Goal: Find specific page/section: Find specific page/section

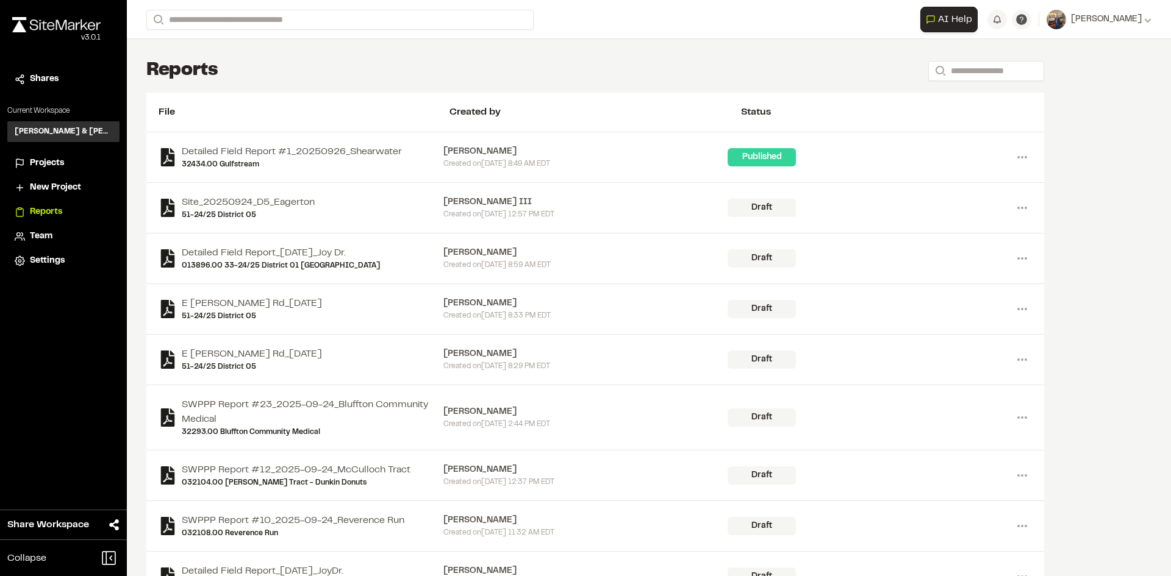
click at [68, 162] on div "Projects" at bounding box center [71, 163] width 82 height 13
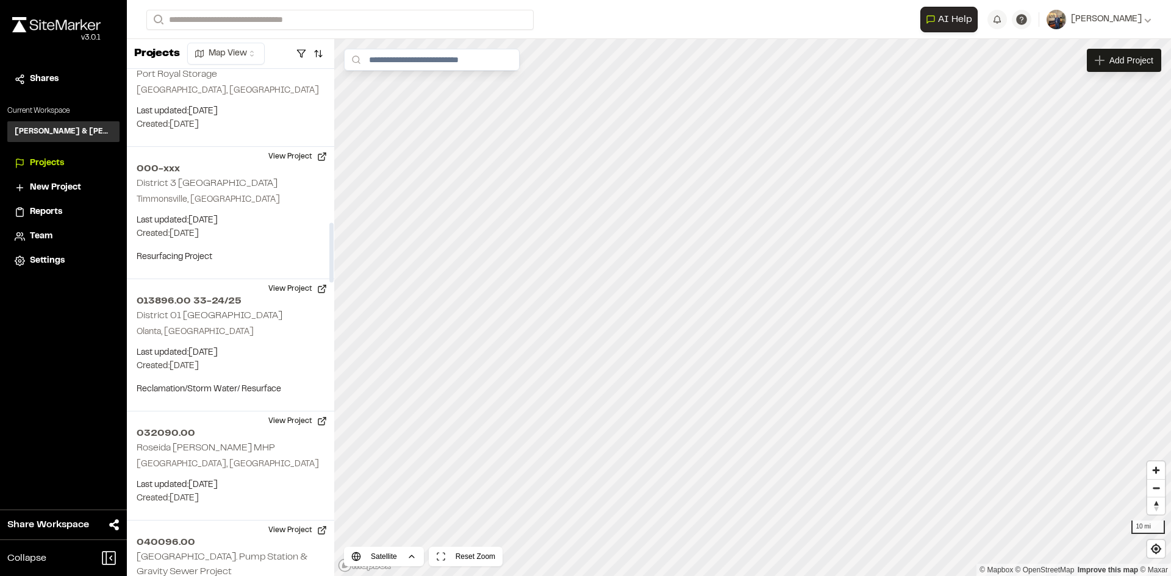
scroll to position [1342, 0]
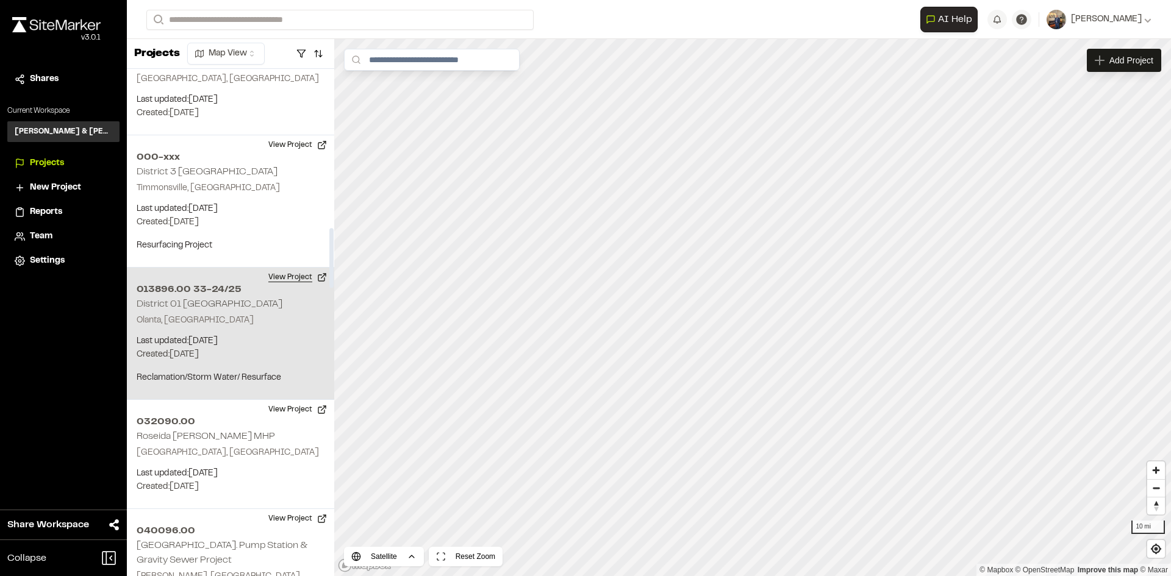
click at [282, 268] on button "View Project" at bounding box center [297, 278] width 73 height 20
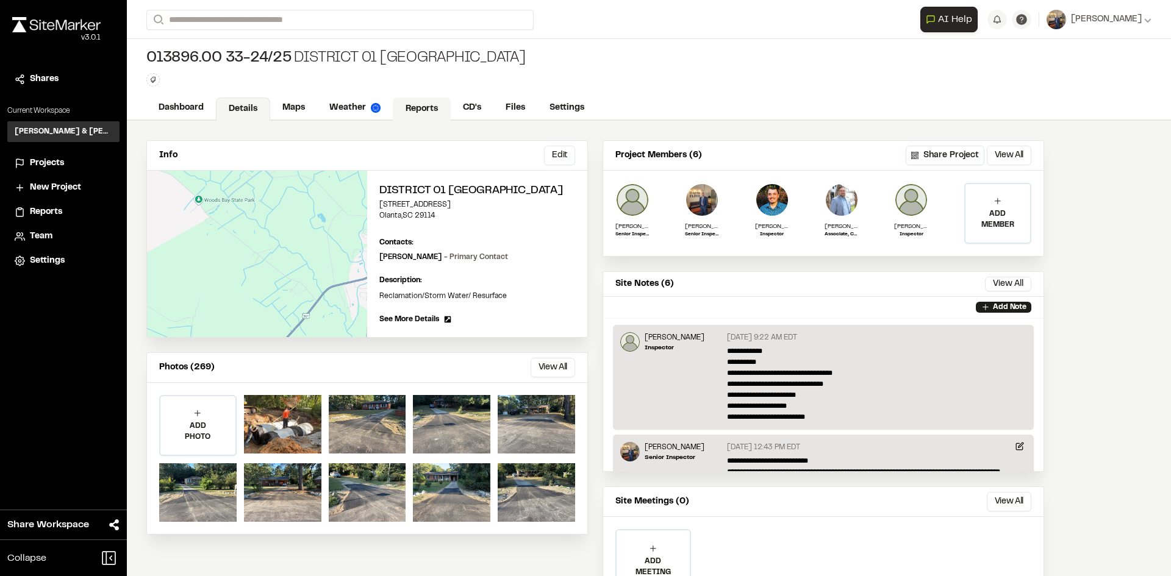
click at [412, 107] on link "Reports" at bounding box center [422, 109] width 58 height 23
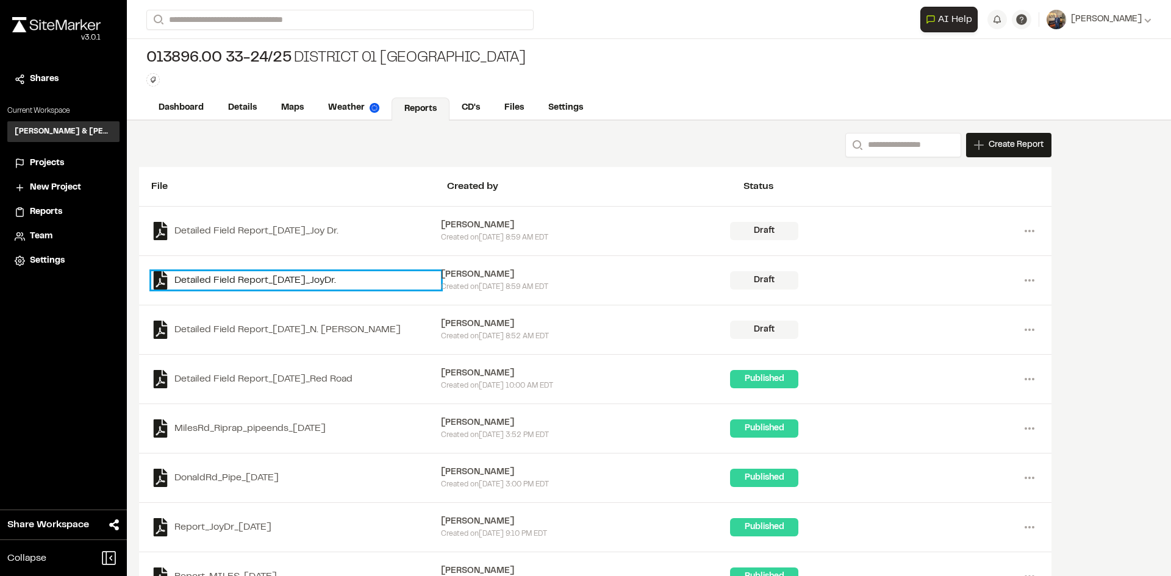
click at [356, 276] on link "Detailed Field Report_[DATE]_JoyDr." at bounding box center [296, 280] width 290 height 18
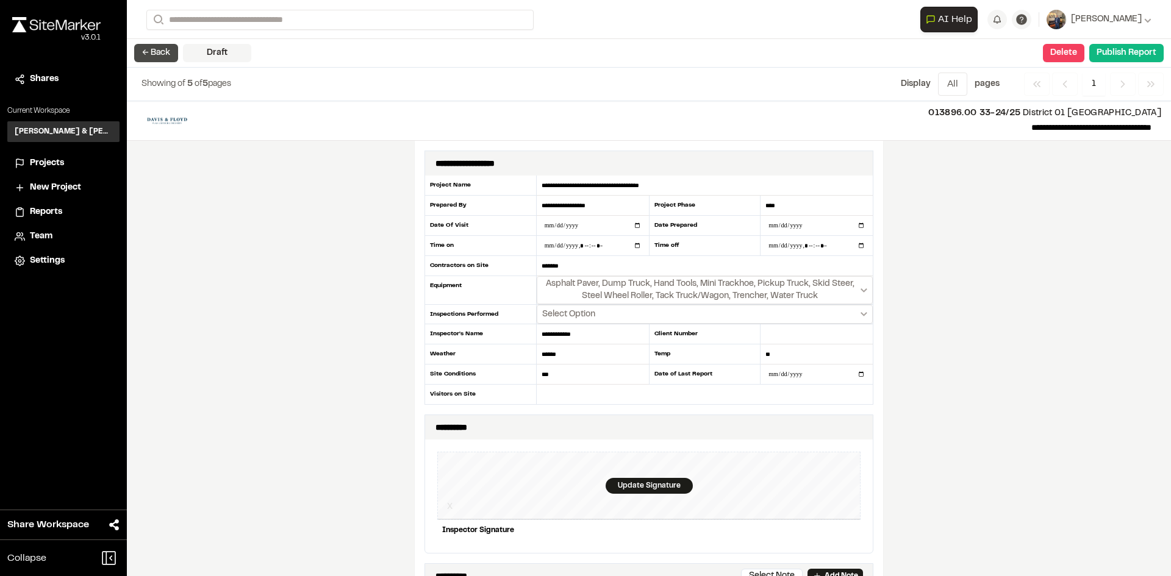
click at [158, 52] on button "← Back" at bounding box center [156, 53] width 44 height 18
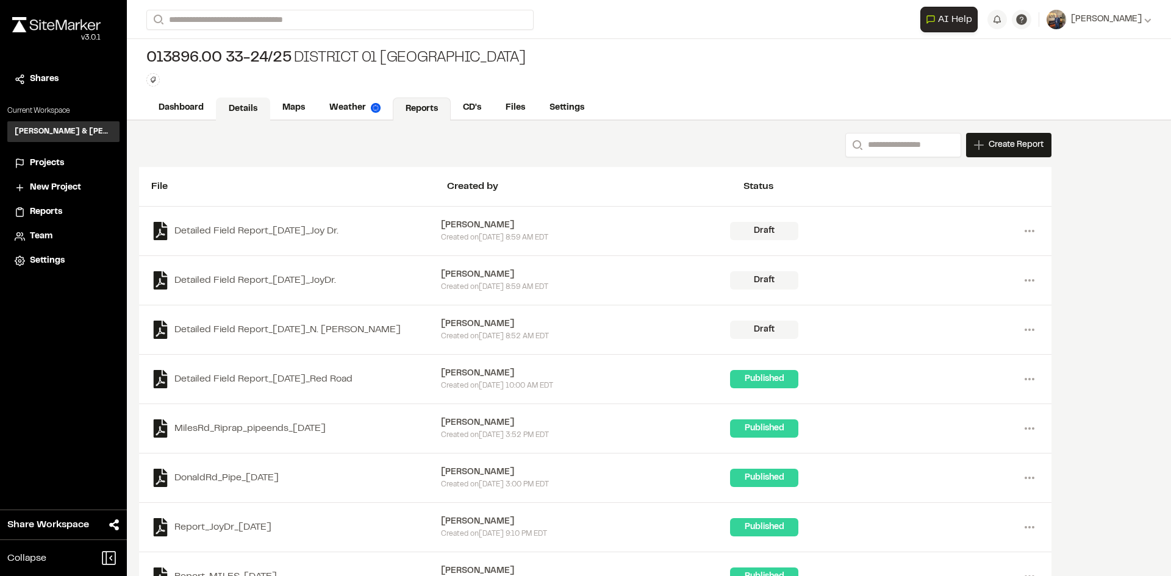
click at [246, 109] on link "Details" at bounding box center [243, 109] width 54 height 23
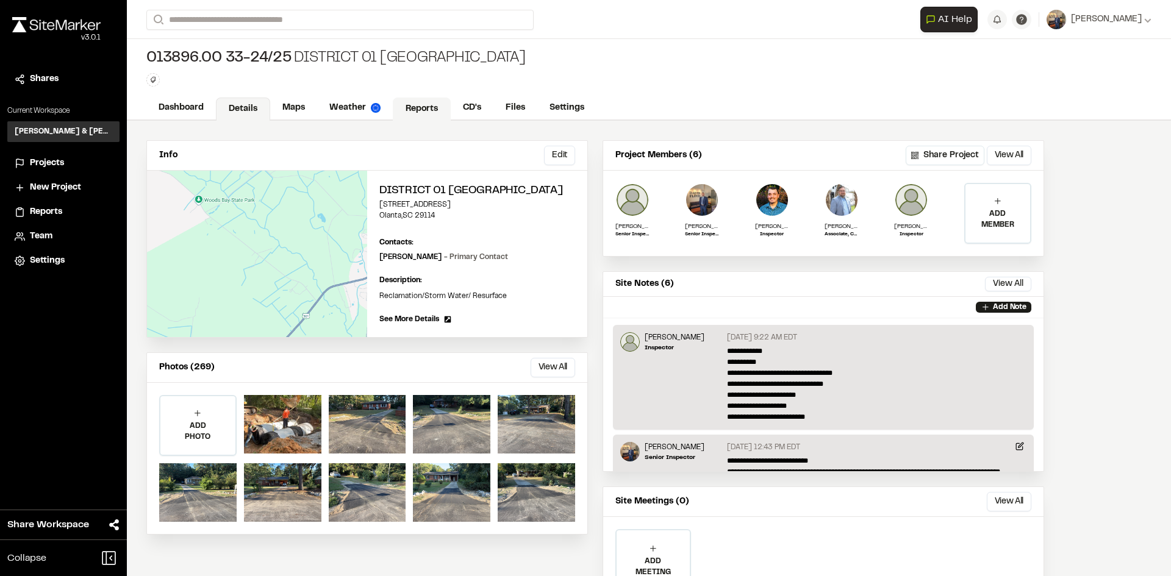
click at [411, 111] on link "Reports" at bounding box center [422, 109] width 58 height 23
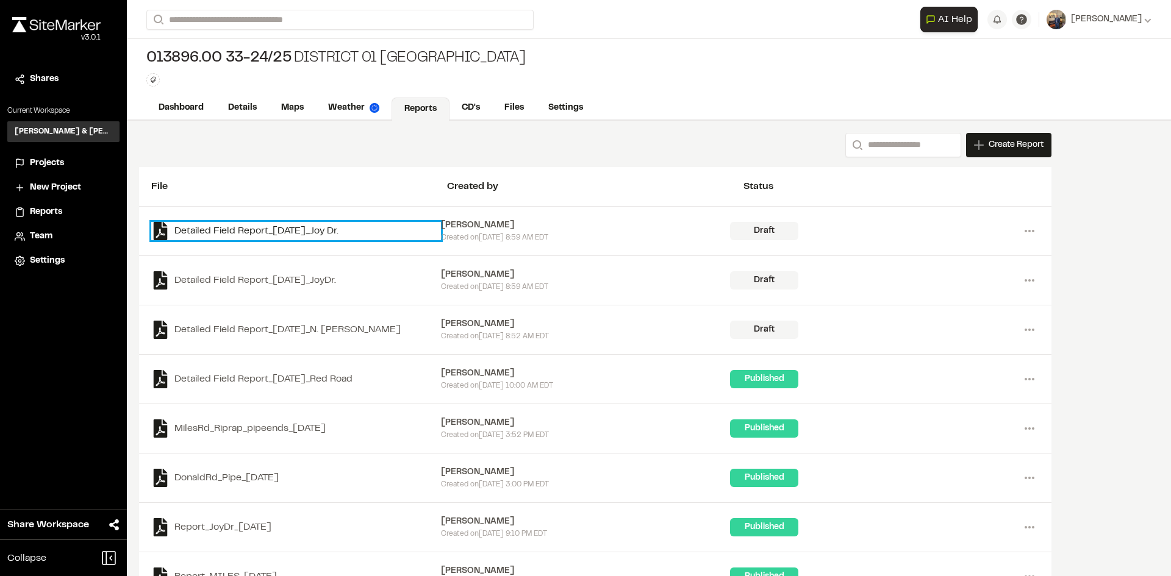
click at [329, 230] on link "Detailed Field Report_[DATE]_Joy Dr." at bounding box center [296, 231] width 290 height 18
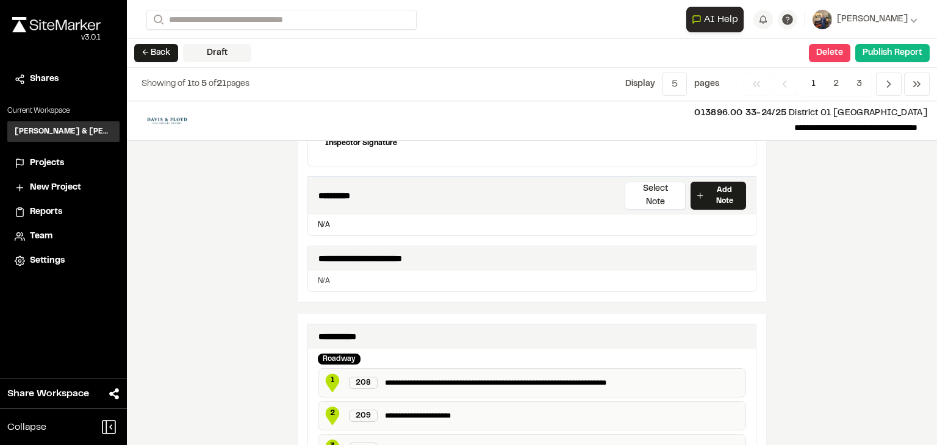
scroll to position [366, 0]
